Goal: Task Accomplishment & Management: Complete application form

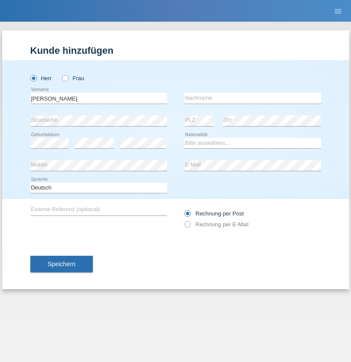
type input "[PERSON_NAME]"
click at [253, 98] on input "text" at bounding box center [252, 98] width 137 height 11
type input "Ungureanu"
select select "OM"
select select "C"
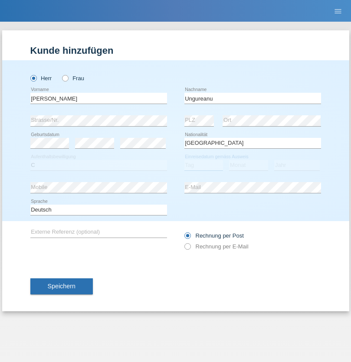
select select "02"
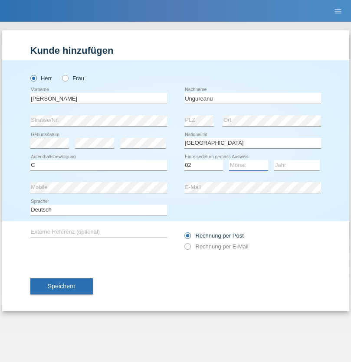
select select "06"
select select "1983"
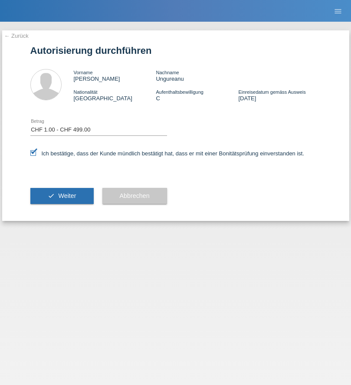
select select "1"
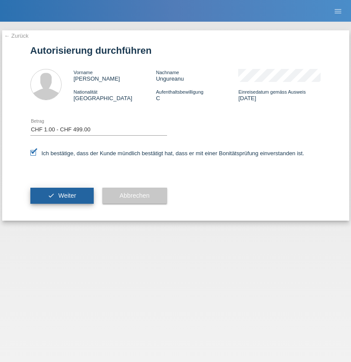
click at [62, 196] on span "Weiter" at bounding box center [67, 195] width 18 height 7
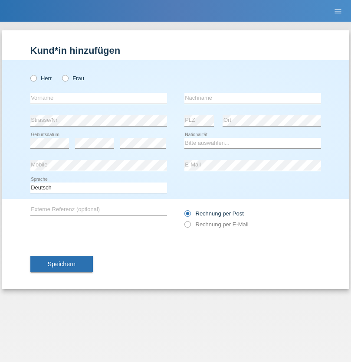
radio input "true"
click at [99, 98] on input "text" at bounding box center [98, 98] width 137 height 11
type input "AnnaMaria"
click at [253, 98] on input "text" at bounding box center [252, 98] width 137 height 11
type input "Fabisiak"
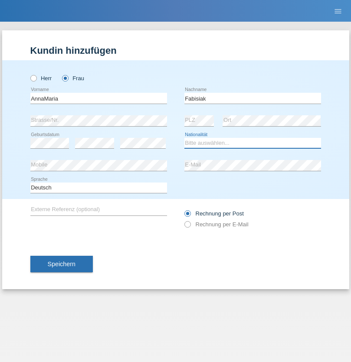
select select "PL"
select select "C"
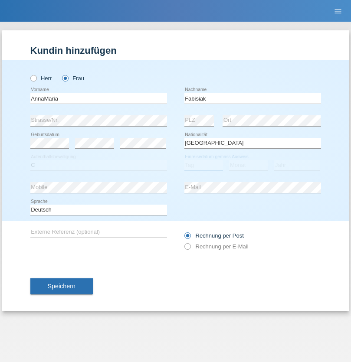
select select "25"
select select "04"
select select "2021"
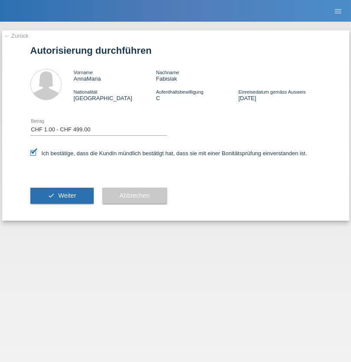
select select "1"
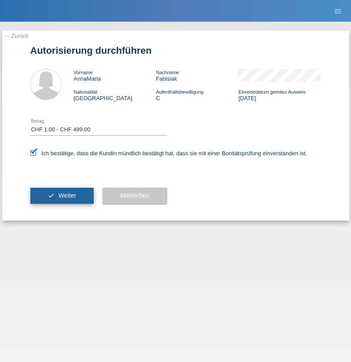
click at [62, 196] on span "Weiter" at bounding box center [67, 195] width 18 height 7
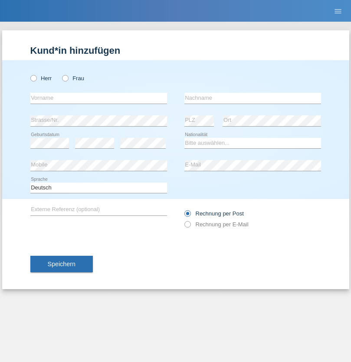
radio input "true"
click at [99, 98] on input "text" at bounding box center [98, 98] width 137 height 11
type input "Yasin"
click at [253, 98] on input "text" at bounding box center [252, 98] width 137 height 11
type input "Sariksya"
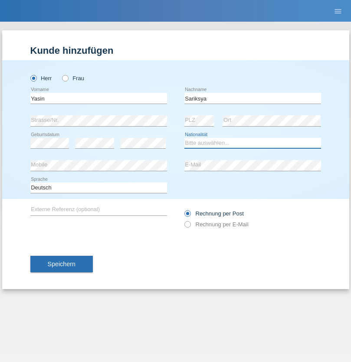
select select "AT"
select select "C"
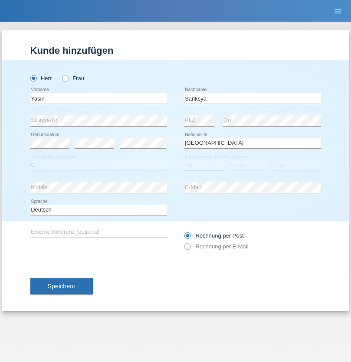
select select "13"
select select "10"
select select "2021"
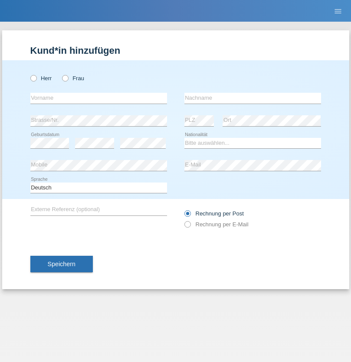
radio input "true"
click at [99, 98] on input "text" at bounding box center [98, 98] width 137 height 11
type input "Hujairatu"
click at [253, 98] on input "text" at bounding box center [252, 98] width 137 height 11
type input "Bah"
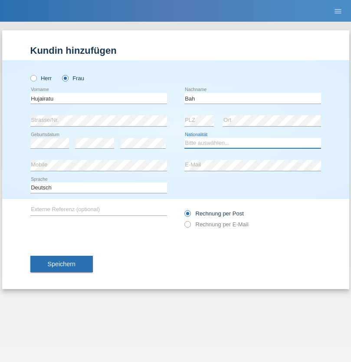
select select "SL"
select select "C"
select select "31"
select select "10"
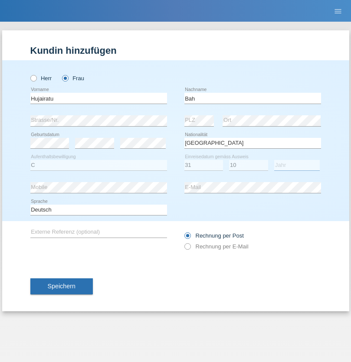
select select "2021"
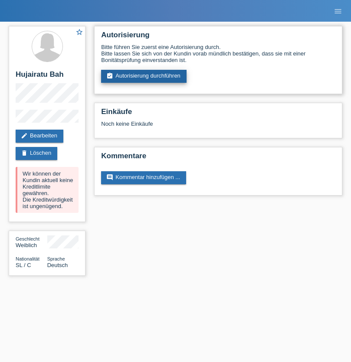
click at [144, 76] on link "assignment_turned_in Autorisierung durchführen" at bounding box center [143, 76] width 85 height 13
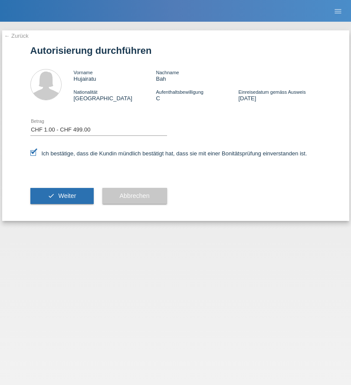
select select "1"
click at [62, 196] on span "Weiter" at bounding box center [67, 195] width 18 height 7
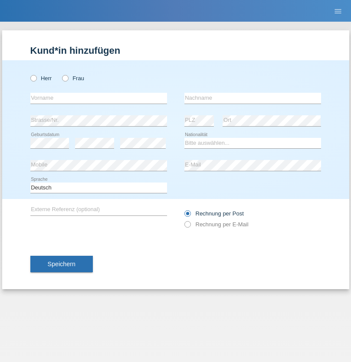
radio input "true"
click at [99, 98] on input "text" at bounding box center [98, 98] width 137 height 11
type input "tanja"
click at [253, 98] on input "text" at bounding box center [252, 98] width 137 height 11
type input "[DEMOGRAPHIC_DATA]"
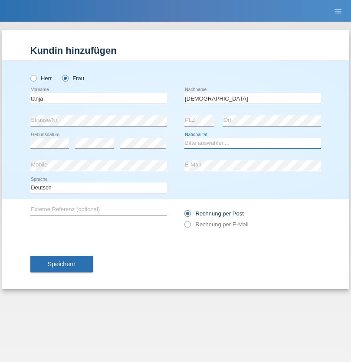
select select "CH"
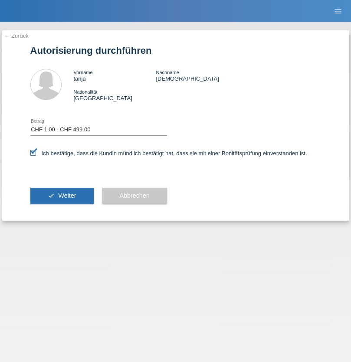
select select "1"
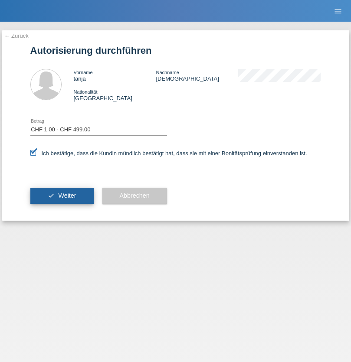
click at [62, 196] on span "Weiter" at bounding box center [67, 195] width 18 height 7
